Goal: Task Accomplishment & Management: Manage account settings

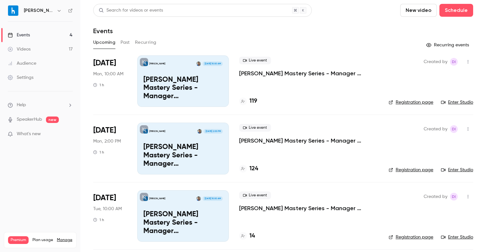
click at [59, 104] on li "Help" at bounding box center [40, 105] width 65 height 7
click at [59, 104] on div at bounding box center [243, 126] width 486 height 252
click at [57, 10] on icon "button" at bounding box center [59, 10] width 5 height 5
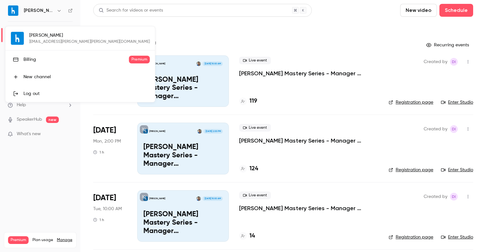
click at [71, 10] on div at bounding box center [243, 126] width 486 height 252
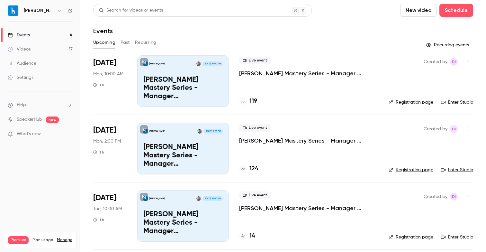
click at [70, 105] on icon "help-dropdown-opener" at bounding box center [70, 105] width 5 height 5
click at [70, 105] on div at bounding box center [243, 126] width 486 height 252
click at [69, 237] on link "Manage" at bounding box center [64, 239] width 15 height 5
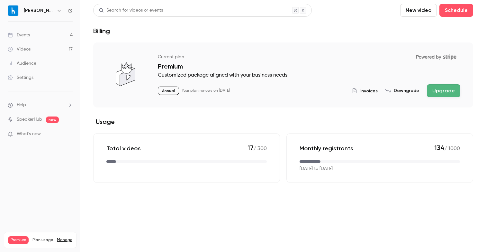
click at [55, 10] on button "button" at bounding box center [59, 11] width 8 height 8
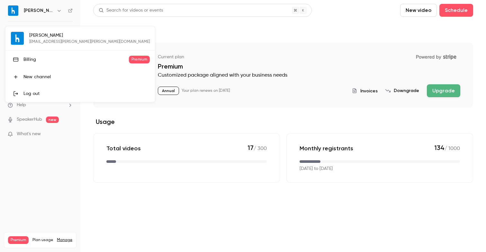
click at [80, 10] on div at bounding box center [243, 126] width 486 height 252
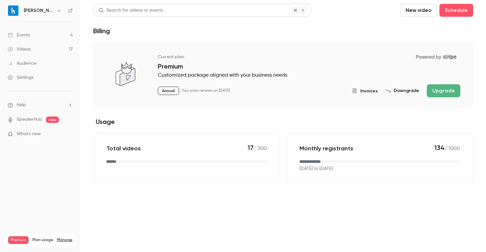
click at [38, 237] on span "Plan usage" at bounding box center [42, 239] width 21 height 5
click at [64, 237] on link "Manage" at bounding box center [64, 239] width 15 height 5
click at [72, 106] on icon "help-dropdown-opener" at bounding box center [70, 105] width 5 height 5
click at [72, 106] on div at bounding box center [243, 126] width 486 height 252
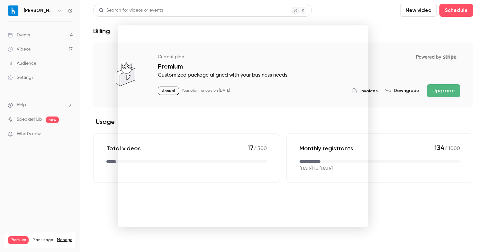
click at [66, 135] on div at bounding box center [243, 126] width 486 height 252
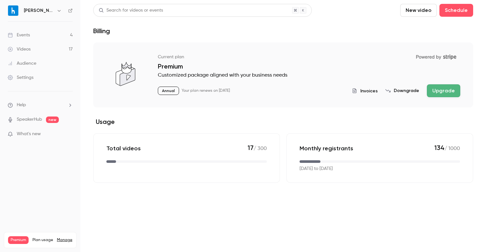
click at [39, 72] on link "Settings" at bounding box center [40, 77] width 80 height 14
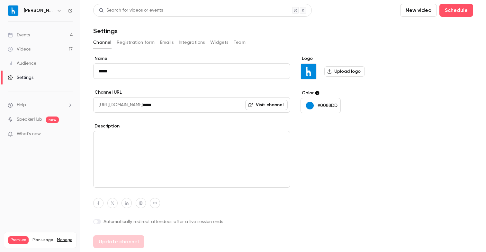
click at [233, 41] on div "Channel Registration form Emails Integrations Widgets Team" at bounding box center [283, 42] width 380 height 10
click at [239, 42] on button "Team" at bounding box center [240, 42] width 12 height 10
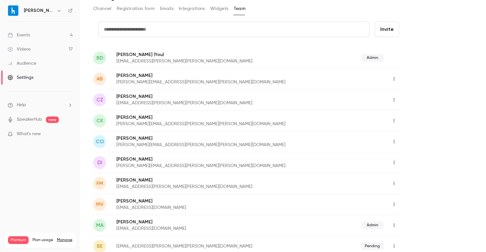
scroll to position [7, 0]
